Goal: Use online tool/utility: Utilize a website feature to perform a specific function

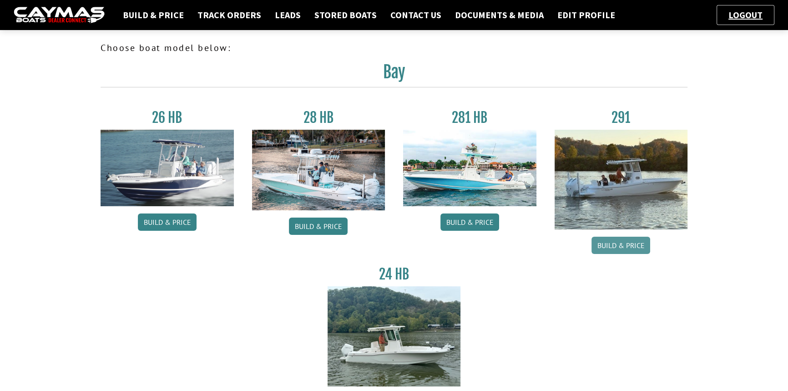
click at [619, 244] on link "Build & Price" at bounding box center [620, 245] width 59 height 17
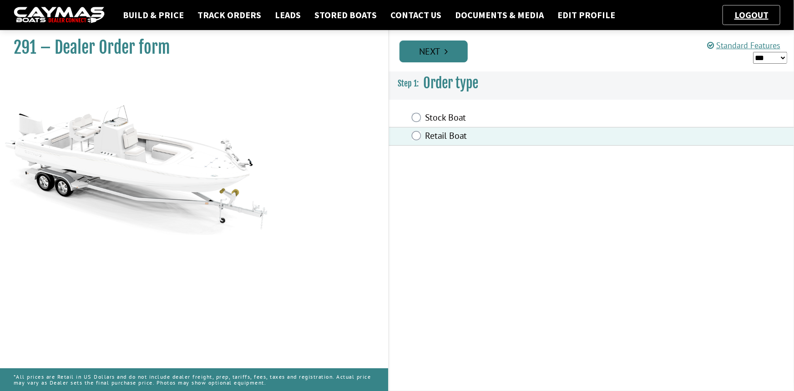
click at [439, 50] on link "Next" at bounding box center [433, 51] width 68 height 22
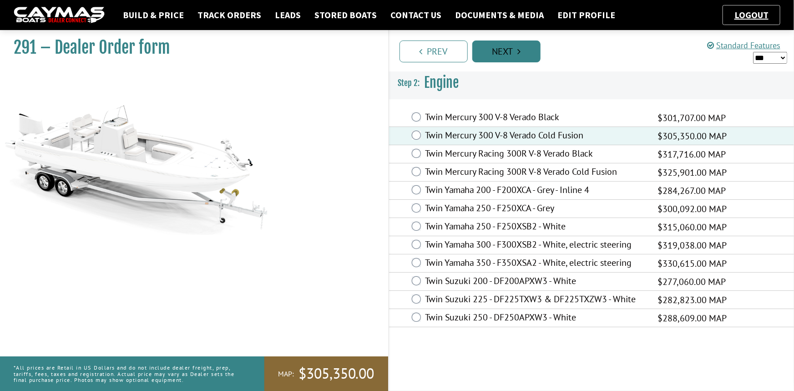
click at [500, 55] on link "Next" at bounding box center [506, 51] width 68 height 22
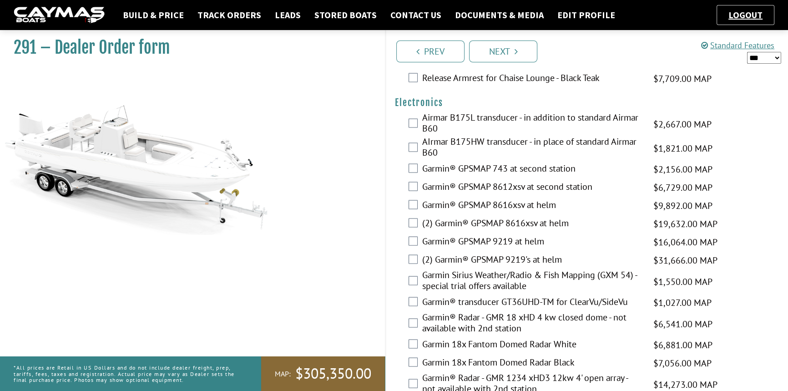
scroll to position [2233, 0]
